Goal: Learn about a topic

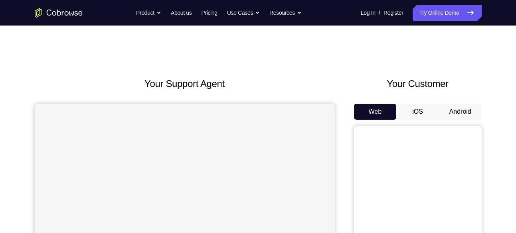
click at [460, 107] on button "Android" at bounding box center [460, 112] width 43 height 16
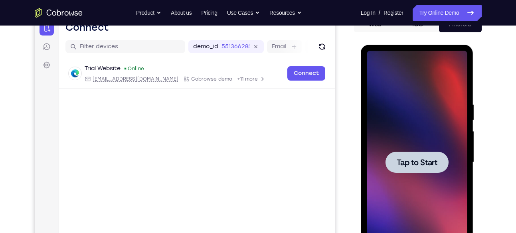
click at [416, 162] on span "Tap to Start" at bounding box center [417, 162] width 41 height 8
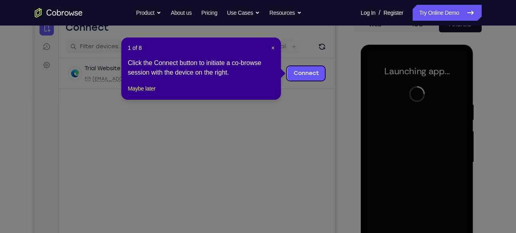
click at [267, 45] on header "1 of 8 ×" at bounding box center [201, 48] width 147 height 8
click at [272, 46] on span "×" at bounding box center [272, 48] width 3 height 6
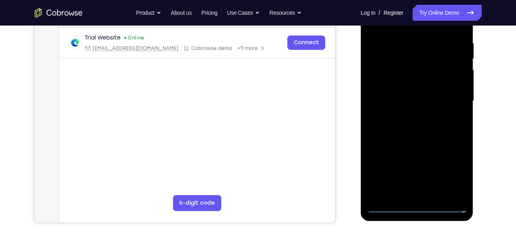
scroll to position [149, 0]
click at [419, 203] on div at bounding box center [417, 100] width 101 height 223
click at [456, 168] on div at bounding box center [417, 100] width 101 height 223
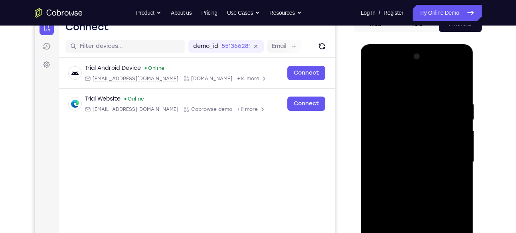
scroll to position [73, 0]
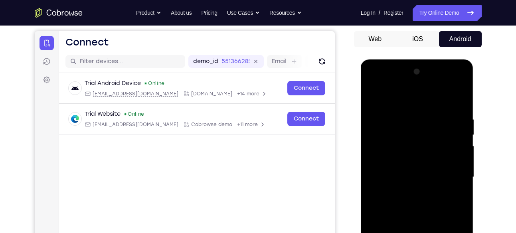
click at [409, 102] on div at bounding box center [417, 176] width 101 height 223
click at [452, 179] on div at bounding box center [417, 176] width 101 height 223
click at [408, 192] on div at bounding box center [417, 176] width 101 height 223
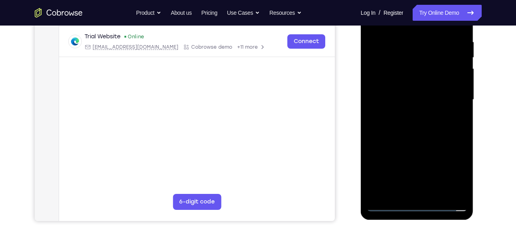
scroll to position [189, 0]
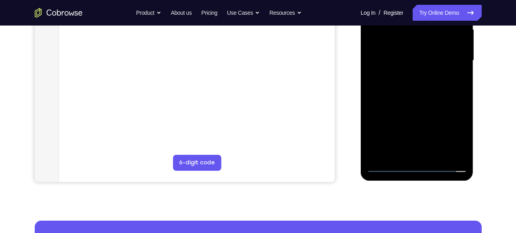
click at [389, 54] on div at bounding box center [417, 60] width 101 height 223
click at [389, 57] on div at bounding box center [417, 60] width 101 height 223
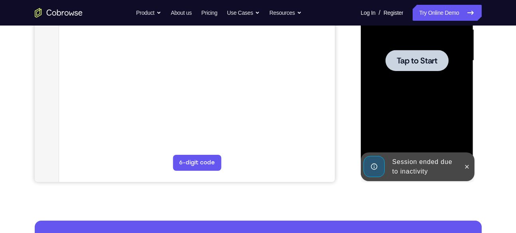
click at [400, 57] on span "Tap to Start" at bounding box center [417, 61] width 41 height 8
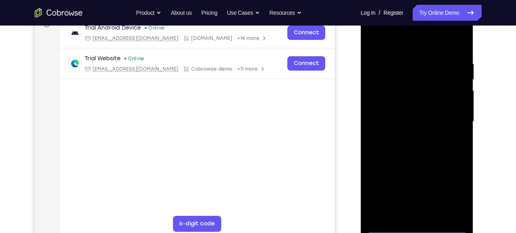
scroll to position [159, 0]
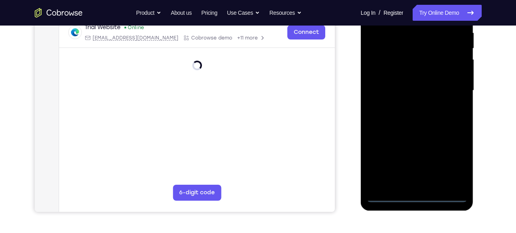
click at [416, 193] on div at bounding box center [417, 90] width 101 height 223
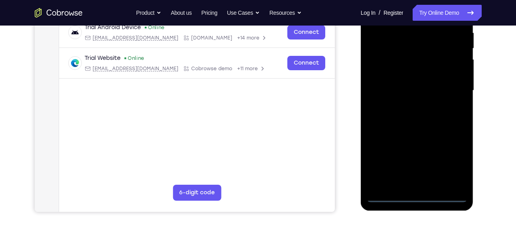
click at [416, 193] on div at bounding box center [417, 90] width 101 height 223
click at [416, 195] on div at bounding box center [417, 90] width 101 height 223
click at [448, 161] on div at bounding box center [417, 90] width 101 height 223
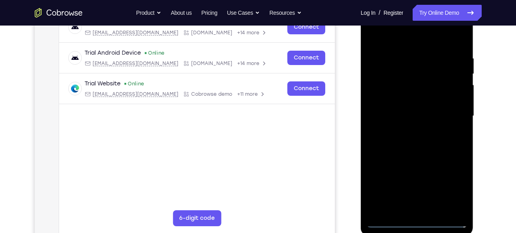
scroll to position [129, 0]
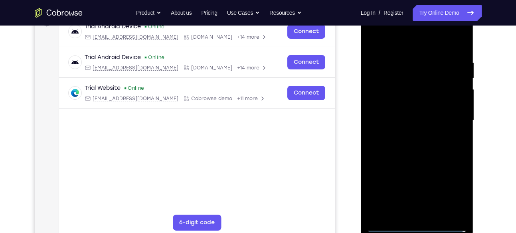
click at [409, 41] on div at bounding box center [417, 120] width 101 height 223
click at [450, 114] on div at bounding box center [417, 120] width 101 height 223
click at [408, 133] on div at bounding box center [417, 120] width 101 height 223
click at [410, 109] on div at bounding box center [417, 120] width 101 height 223
click at [407, 118] on div at bounding box center [417, 120] width 101 height 223
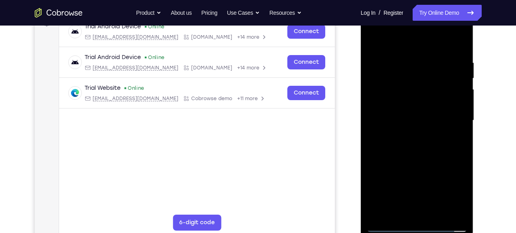
click at [404, 146] on div at bounding box center [417, 120] width 101 height 223
click at [407, 138] on div at bounding box center [417, 120] width 101 height 223
click at [410, 144] on div at bounding box center [417, 120] width 101 height 223
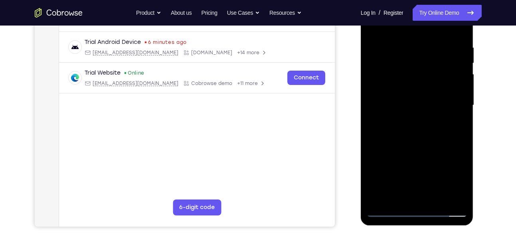
scroll to position [145, 0]
click at [419, 134] on div at bounding box center [417, 104] width 101 height 223
click at [436, 197] on div at bounding box center [417, 104] width 101 height 223
click at [420, 148] on div at bounding box center [417, 104] width 101 height 223
click at [405, 98] on div at bounding box center [417, 104] width 101 height 223
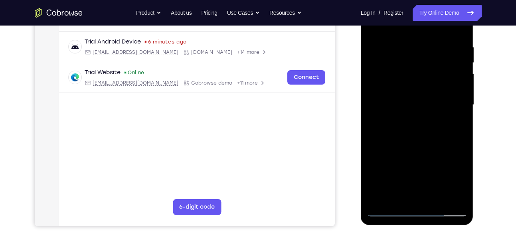
click at [400, 193] on div at bounding box center [417, 104] width 101 height 223
click at [453, 122] on div at bounding box center [417, 104] width 101 height 223
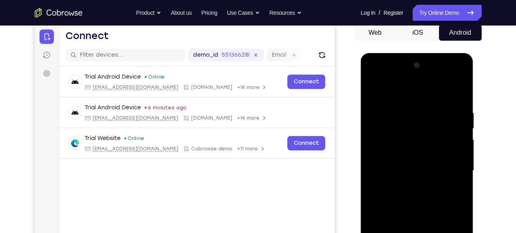
scroll to position [78, 0]
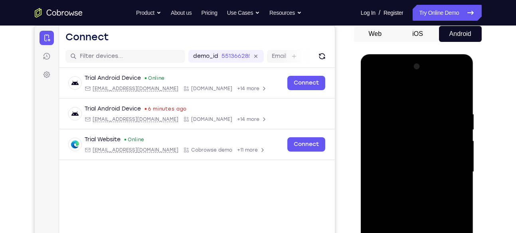
click at [376, 92] on div at bounding box center [417, 171] width 101 height 223
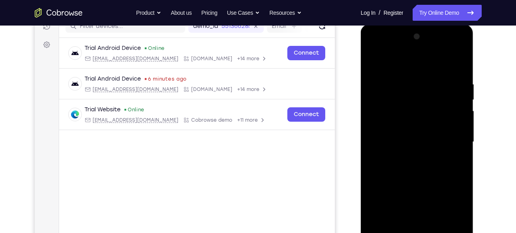
scroll to position [109, 0]
click at [373, 61] on div at bounding box center [417, 141] width 101 height 223
click at [403, 77] on div at bounding box center [417, 141] width 101 height 223
click at [458, 62] on div at bounding box center [417, 141] width 101 height 223
click at [428, 87] on div at bounding box center [417, 141] width 101 height 223
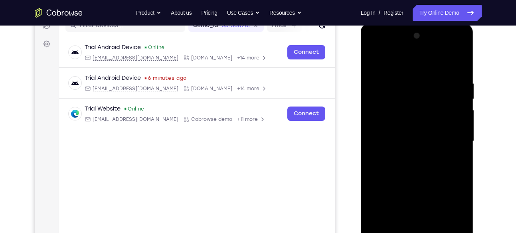
click at [427, 78] on div at bounding box center [417, 141] width 101 height 223
click at [457, 63] on div at bounding box center [417, 141] width 101 height 223
